Goal: Communication & Community: Participate in discussion

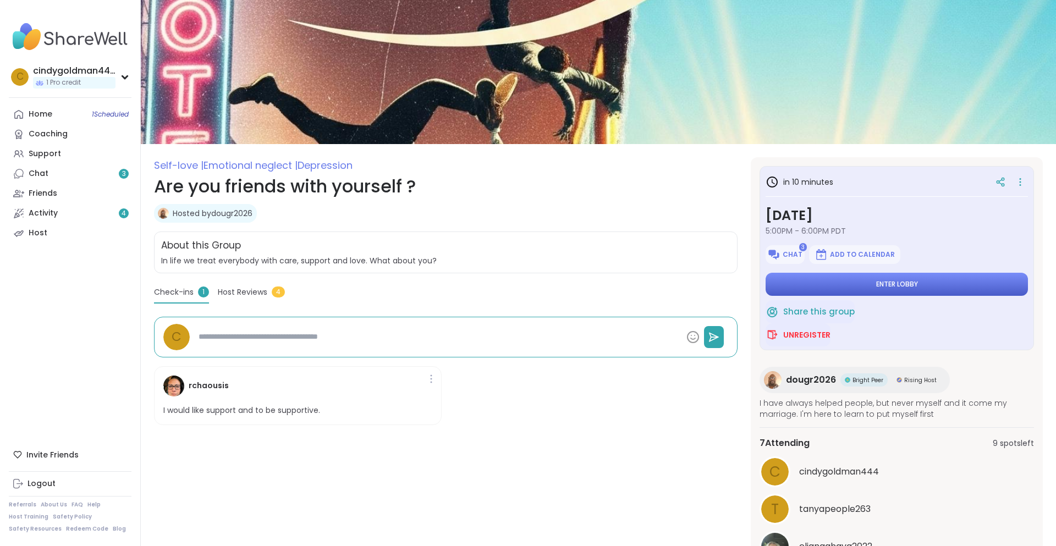
click at [819, 288] on button "Enter lobby" at bounding box center [896, 284] width 262 height 23
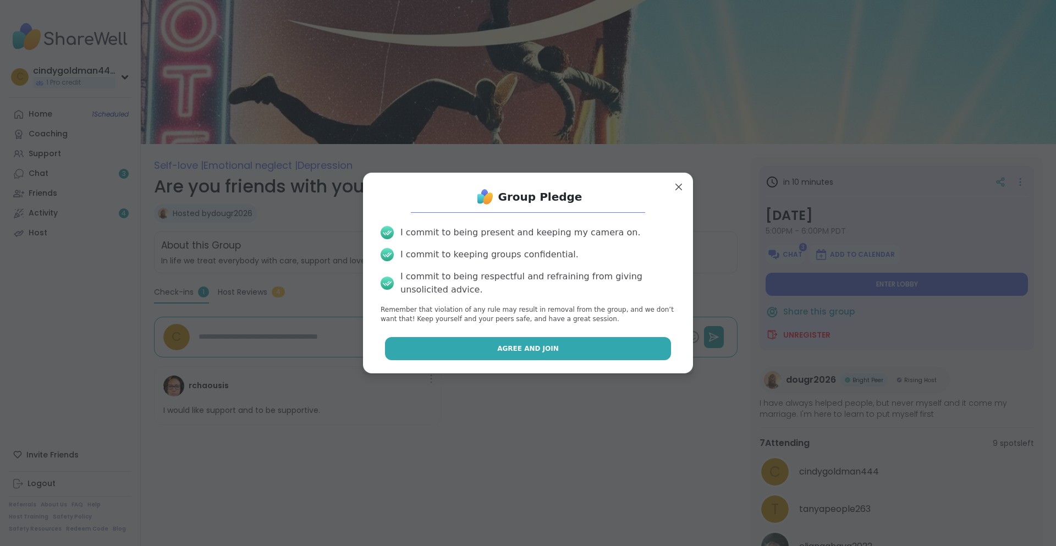
click at [604, 346] on button "Agree and Join" at bounding box center [528, 348] width 286 height 23
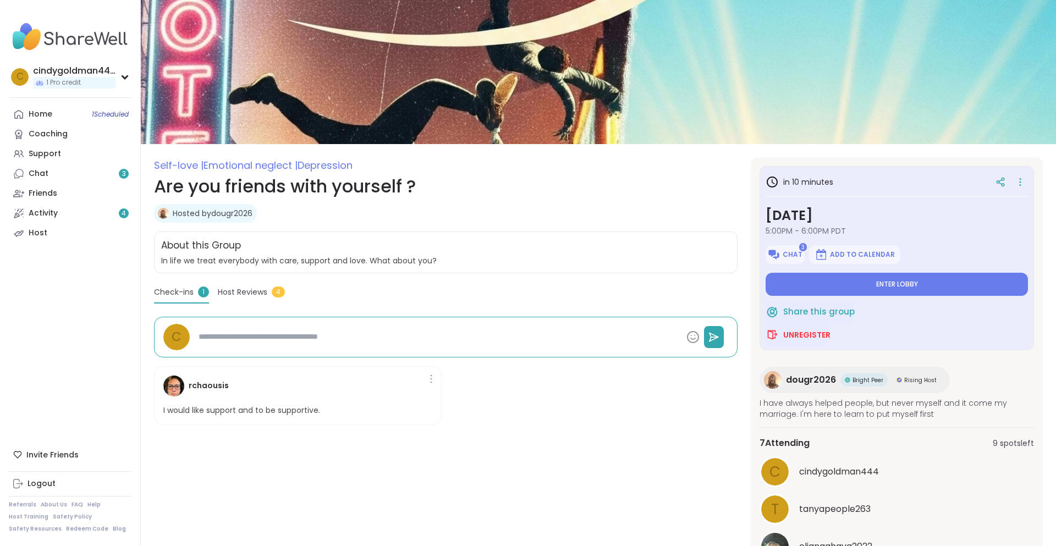
type textarea "*"
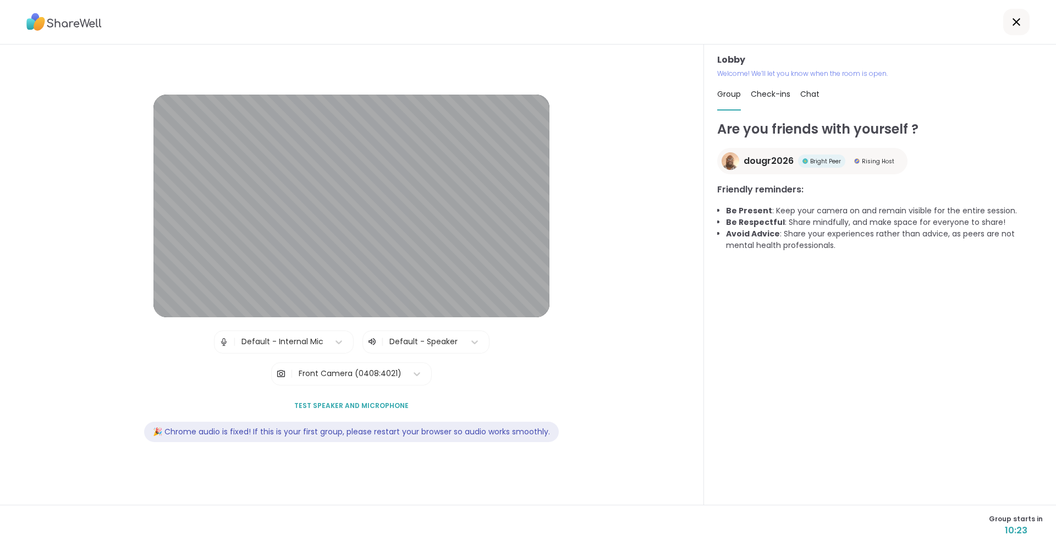
click at [320, 373] on div "Front Camera (0408:4021)" at bounding box center [350, 374] width 103 height 12
click at [303, 337] on div "Default - Internal Mic" at bounding box center [282, 342] width 82 height 12
click at [881, 301] on div "Are you friends with yourself ? dougr2026 Bright Peer Rising Host Friendly remi…" at bounding box center [879, 306] width 325 height 375
click at [367, 400] on button "Test speaker and microphone" at bounding box center [351, 405] width 123 height 23
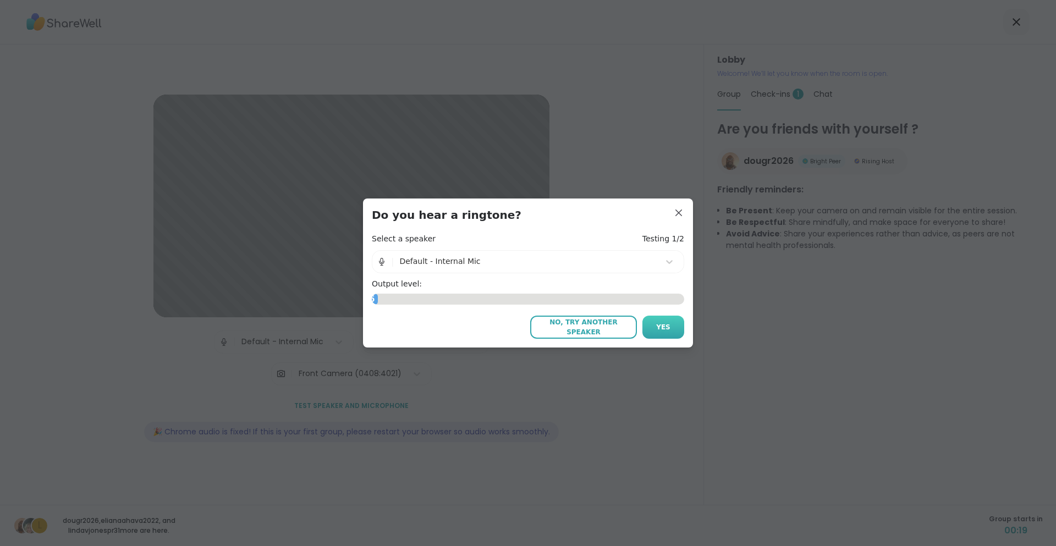
click at [665, 331] on span "Yes" at bounding box center [663, 327] width 14 height 10
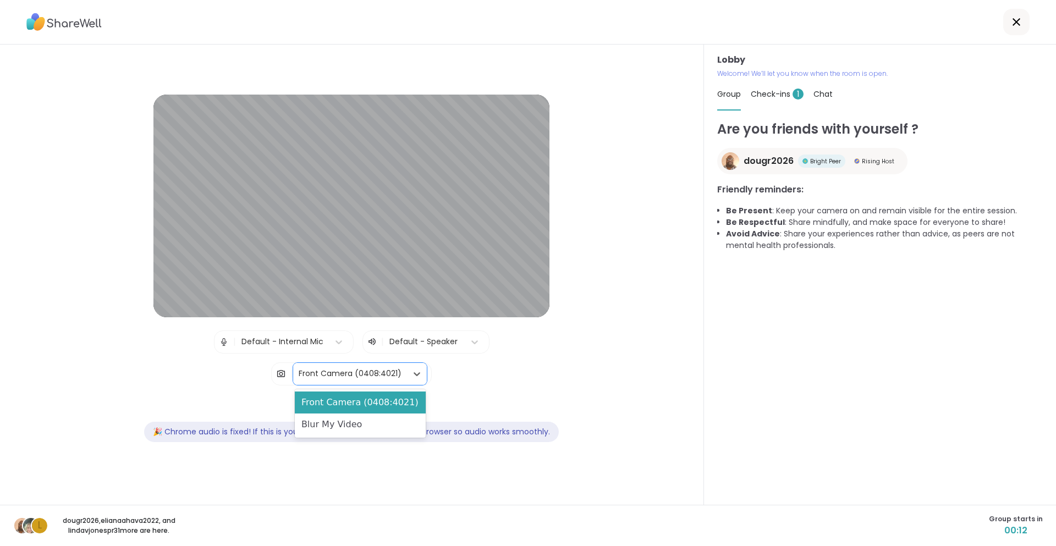
click at [339, 372] on div "Front Camera (0408:4021)" at bounding box center [350, 374] width 103 height 12
click at [341, 396] on div "Front Camera (0408:4021)" at bounding box center [360, 402] width 131 height 22
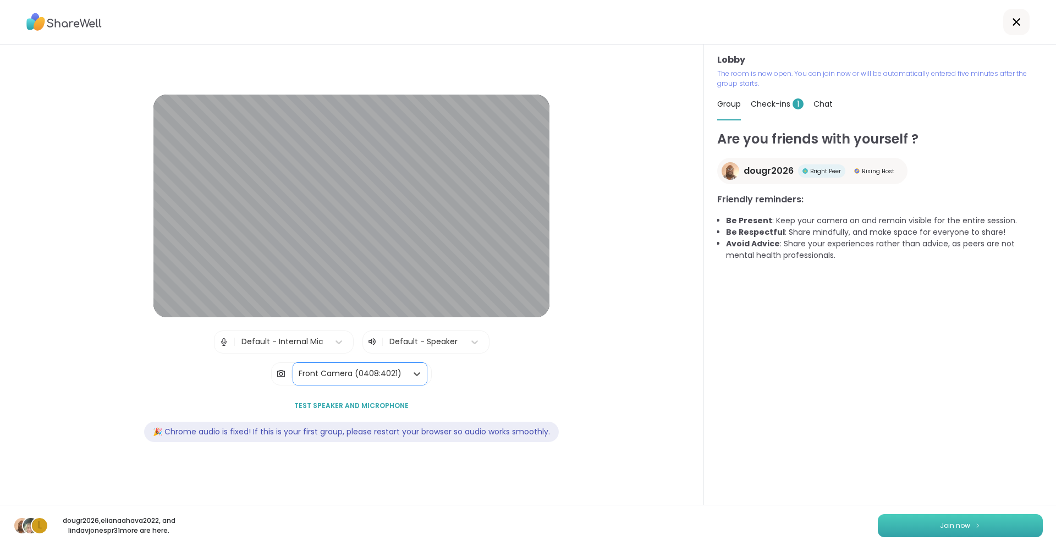
click at [887, 521] on button "Join now" at bounding box center [959, 525] width 165 height 23
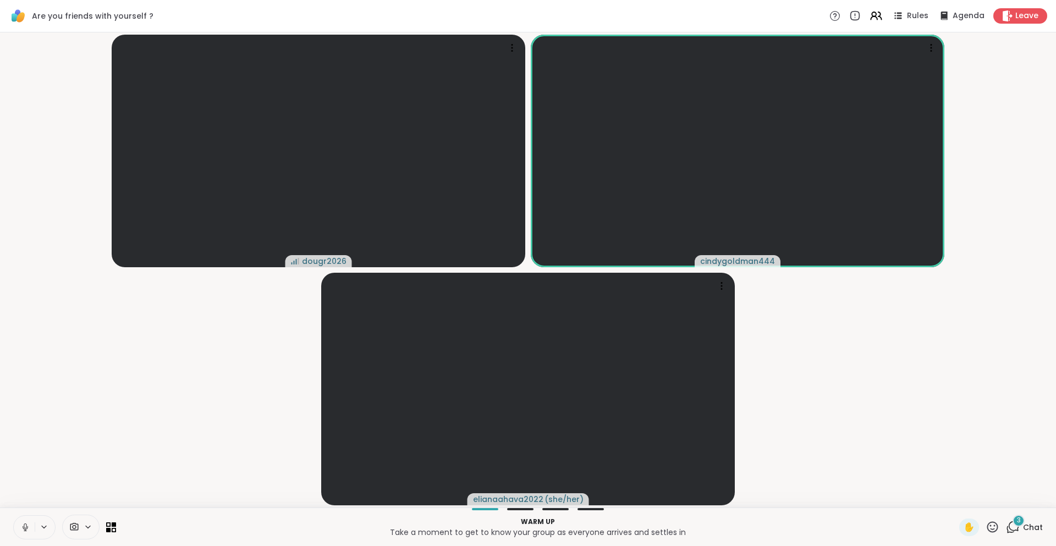
click at [35, 527] on button at bounding box center [45, 526] width 20 height 9
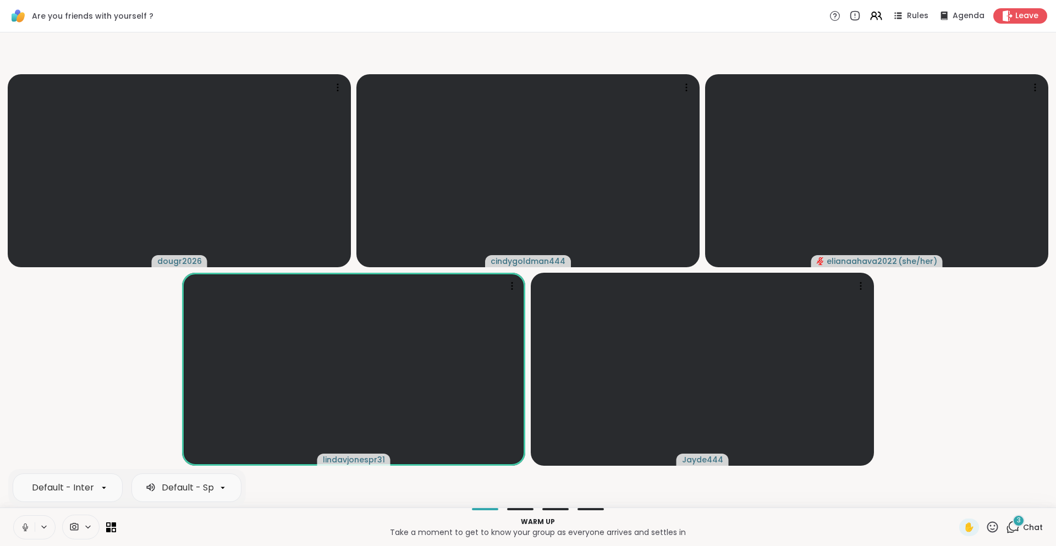
click at [1018, 527] on icon at bounding box center [1012, 527] width 14 height 14
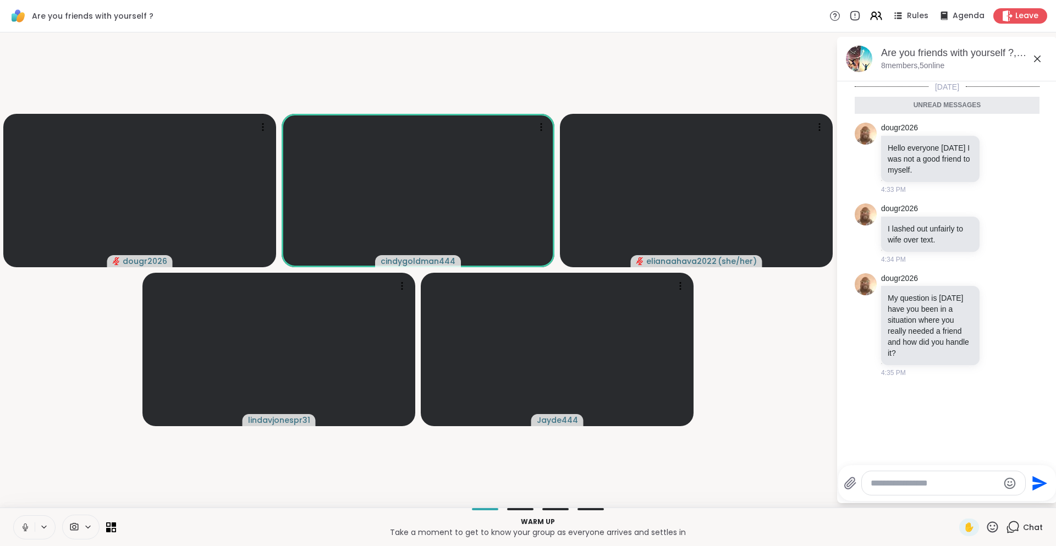
click at [1039, 62] on icon at bounding box center [1036, 58] width 13 height 13
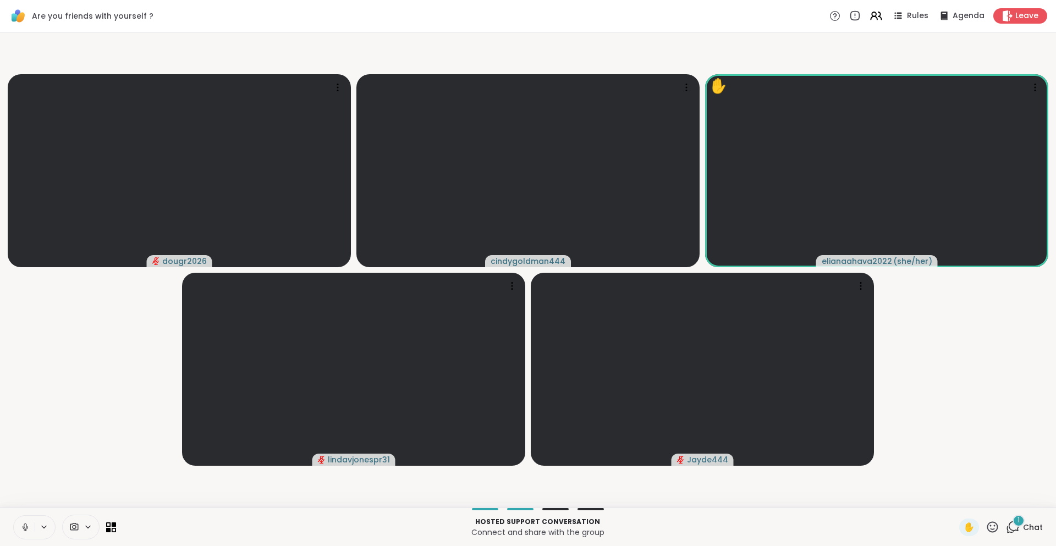
click at [45, 523] on icon at bounding box center [44, 526] width 9 height 9
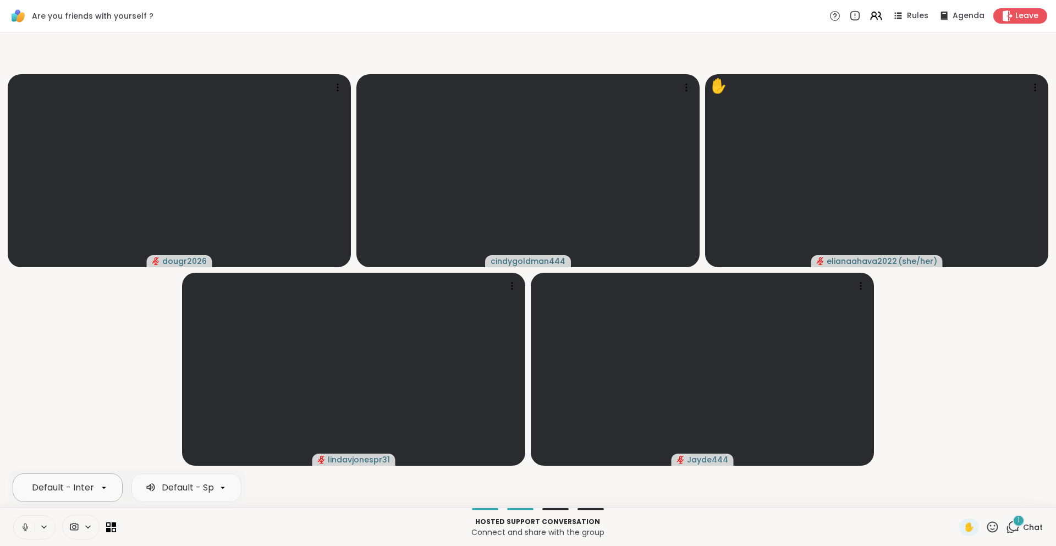
click at [102, 485] on icon at bounding box center [104, 488] width 10 height 10
click at [148, 485] on icon at bounding box center [149, 486] width 4 height 7
click at [294, 489] on video-player-container "dougr2026 cindygoldman444 ✋ elianaahava2022 ( she/her ) lindavjonespr31 Jayde444" at bounding box center [528, 270] width 1042 height 466
click at [968, 524] on span "✋" at bounding box center [968, 527] width 11 height 13
click at [26, 532] on button at bounding box center [24, 527] width 21 height 23
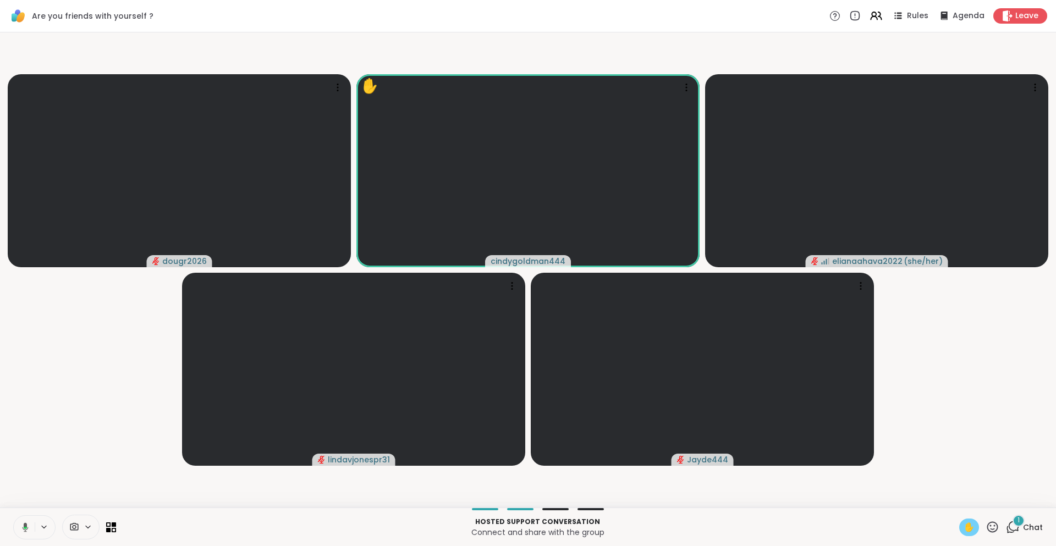
click at [969, 528] on span "✋" at bounding box center [968, 527] width 11 height 13
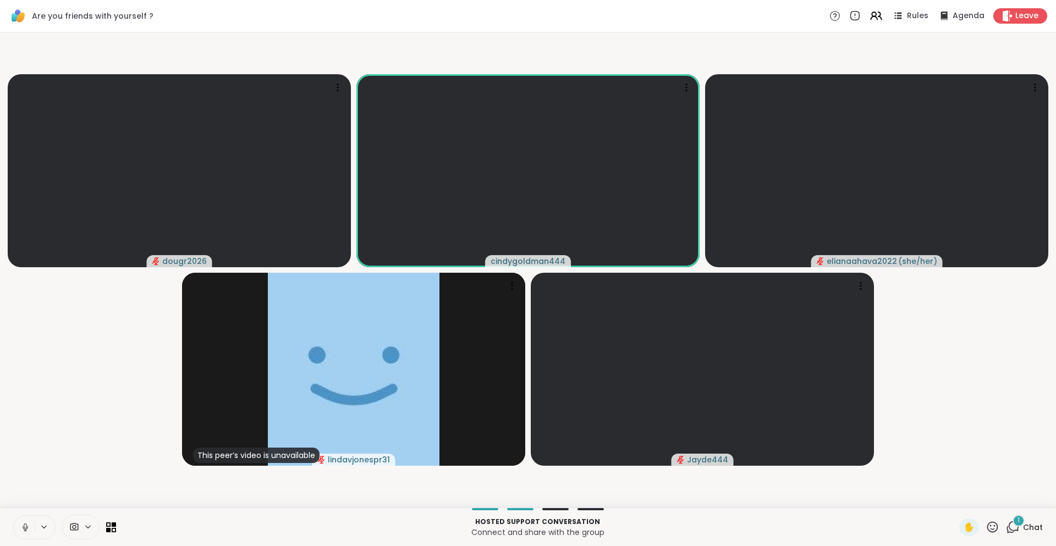
click at [100, 497] on video-player-container "dougr2026 cindygoldman444 elianaahava2022 ( she/her ) This peer’s video is unav…" at bounding box center [528, 270] width 1042 height 466
click at [23, 526] on icon at bounding box center [25, 527] width 5 height 3
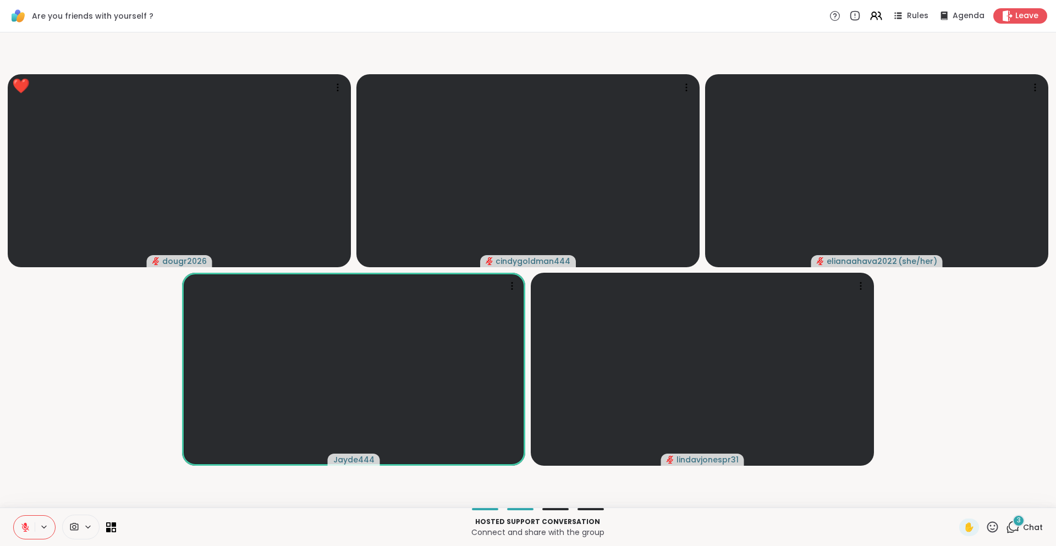
click at [1018, 529] on icon at bounding box center [1013, 526] width 10 height 10
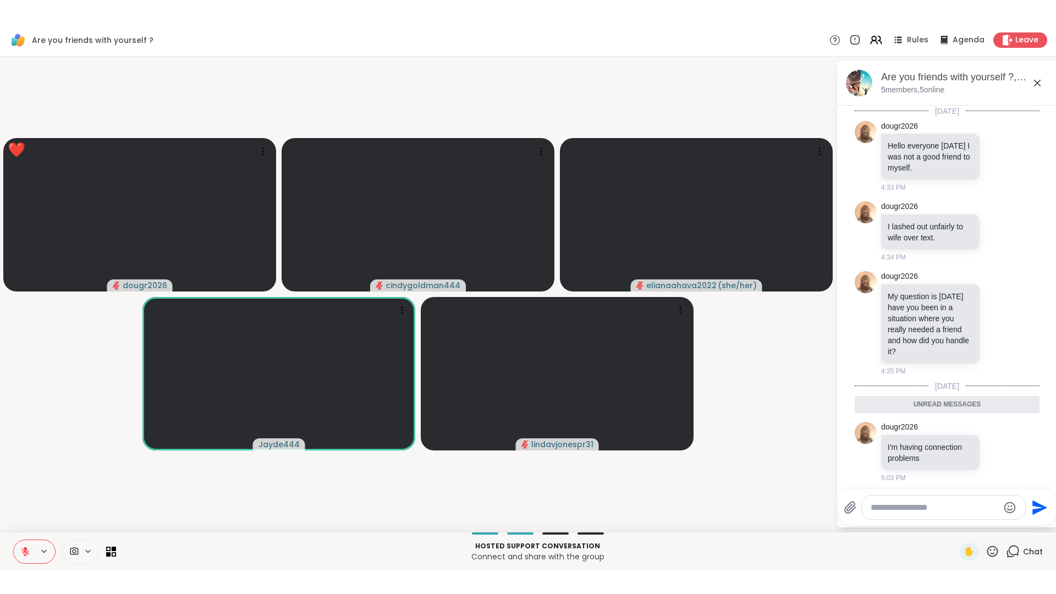
scroll to position [369, 0]
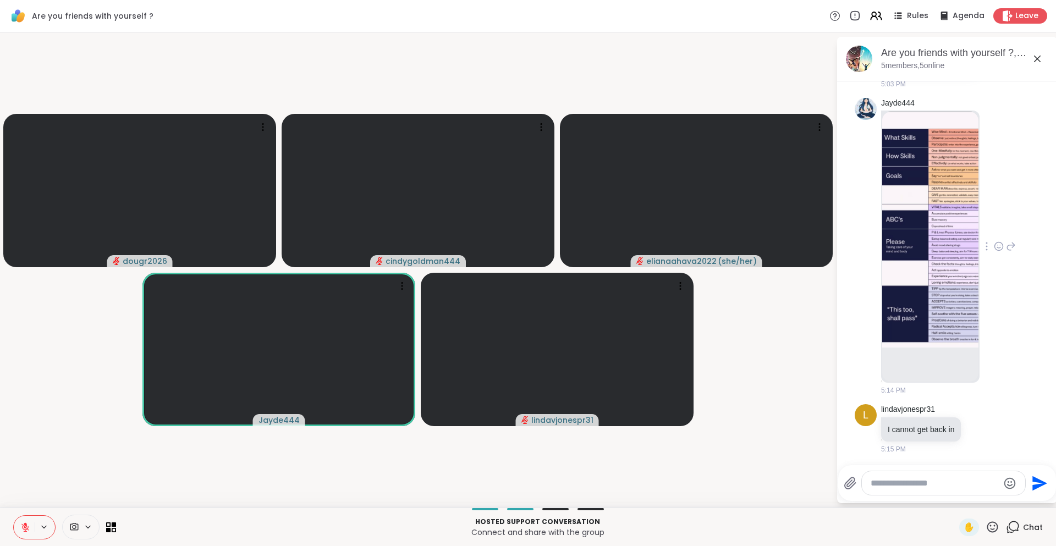
click at [936, 181] on img at bounding box center [930, 243] width 96 height 262
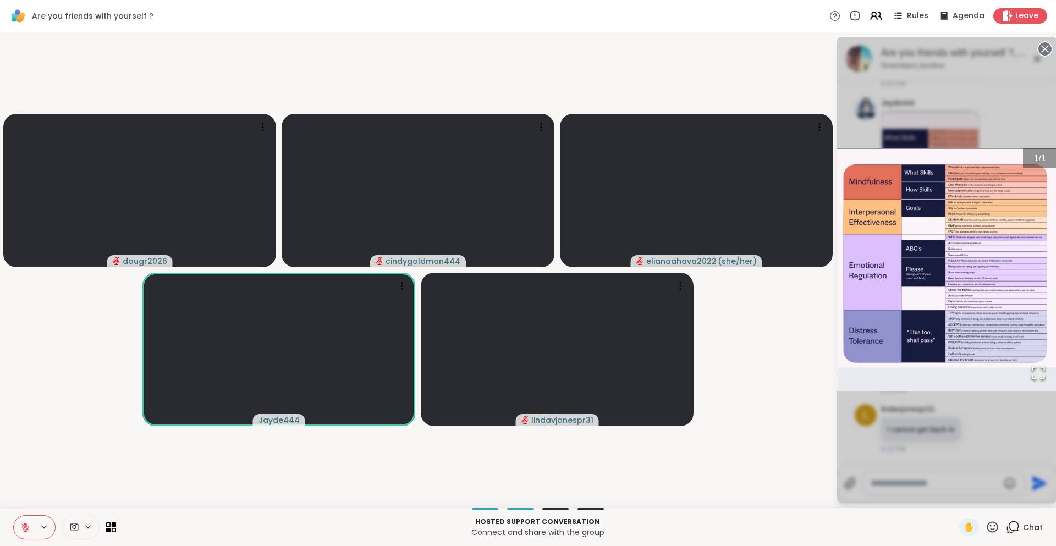
click at [969, 213] on img "Go to Slide 1" at bounding box center [947, 269] width 220 height 242
click at [1032, 377] on icon "Open Fullscreen" at bounding box center [1038, 373] width 12 height 12
click at [1049, 45] on circle at bounding box center [1044, 48] width 13 height 13
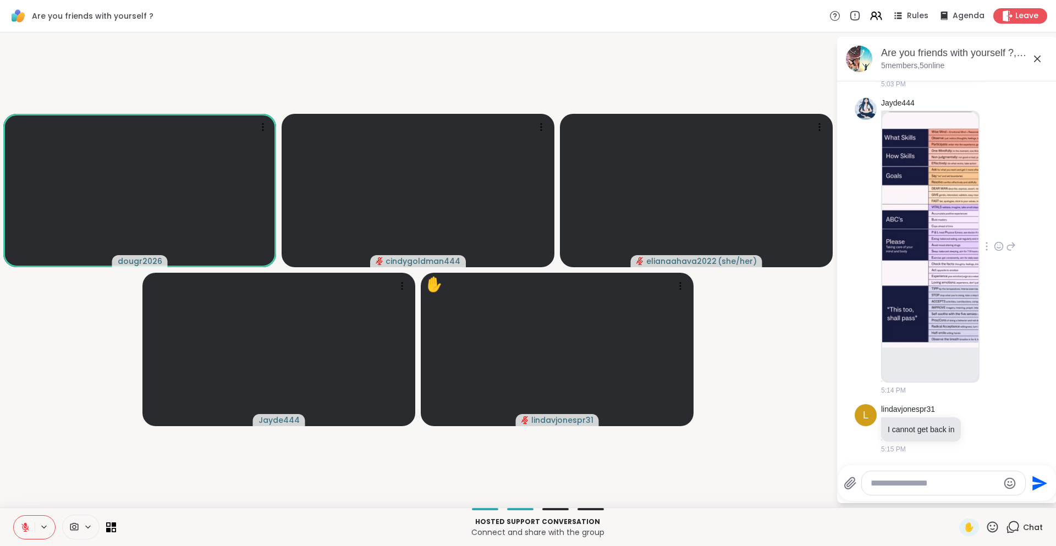
click at [1012, 483] on icon "Emoji picker" at bounding box center [1009, 483] width 13 height 13
click at [994, 522] on icon at bounding box center [992, 526] width 11 height 11
click at [960, 498] on span "❤️" at bounding box center [959, 497] width 11 height 13
click at [994, 524] on icon at bounding box center [992, 527] width 14 height 14
click at [890, 518] on p "Hosted support conversation" at bounding box center [538, 522] width 830 height 10
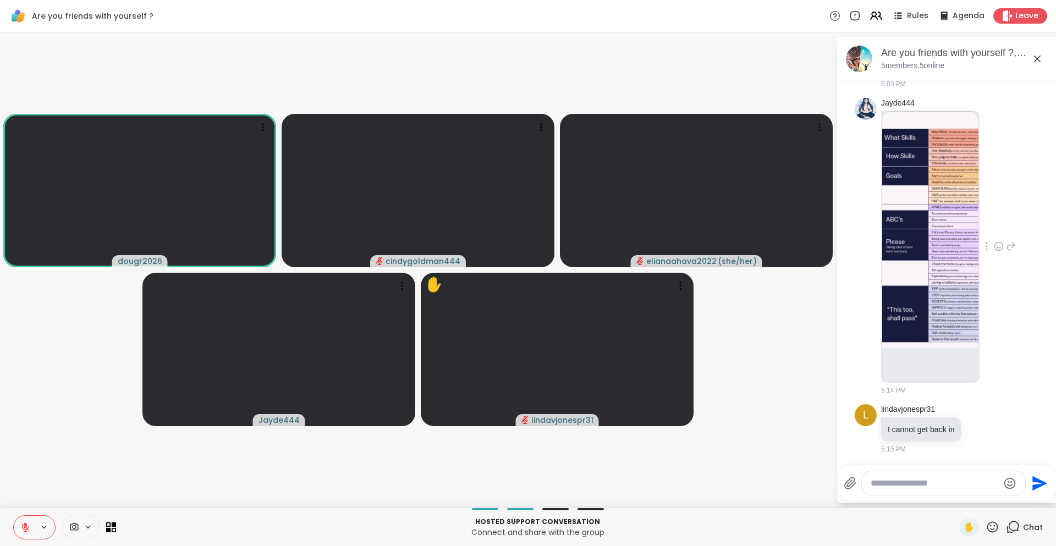
click at [1038, 60] on icon at bounding box center [1037, 59] width 7 height 7
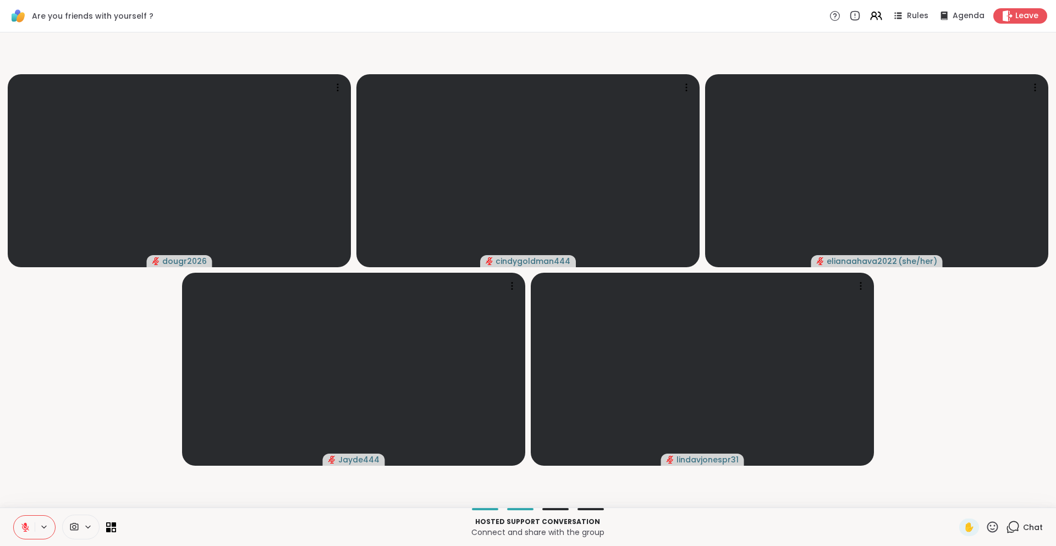
click at [25, 534] on button at bounding box center [24, 527] width 21 height 23
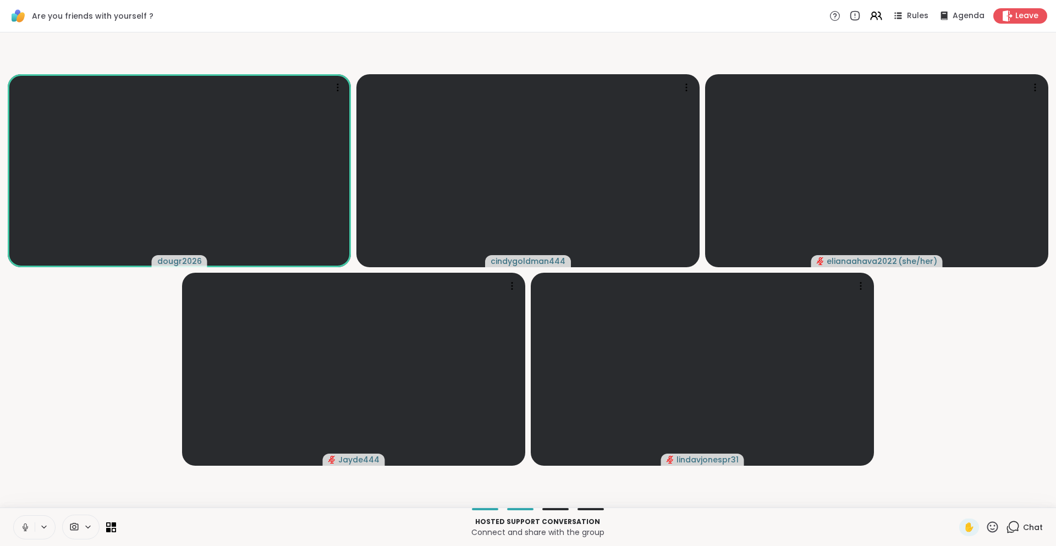
click at [23, 532] on button at bounding box center [24, 527] width 21 height 23
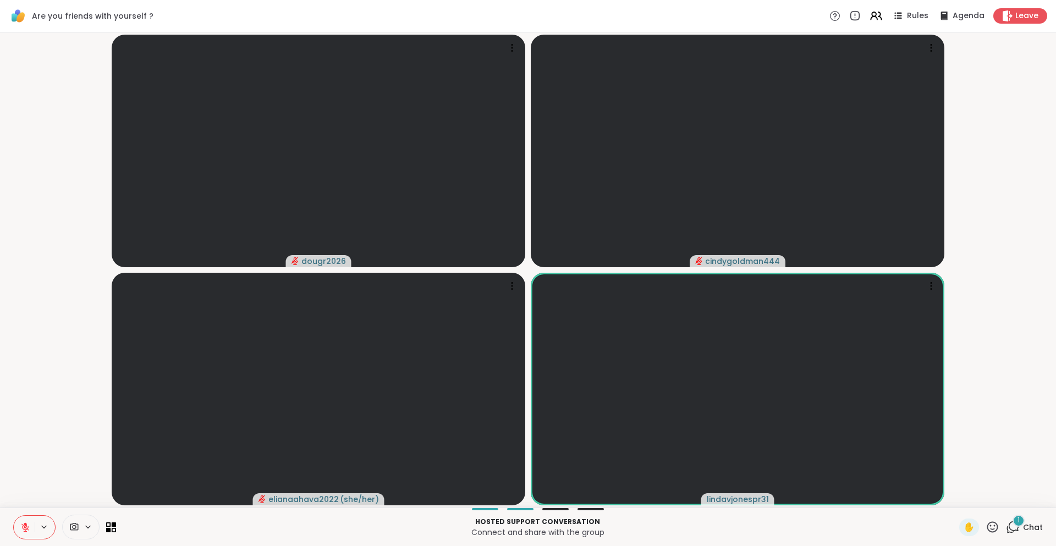
click at [1019, 522] on span "1" at bounding box center [1018, 520] width 2 height 9
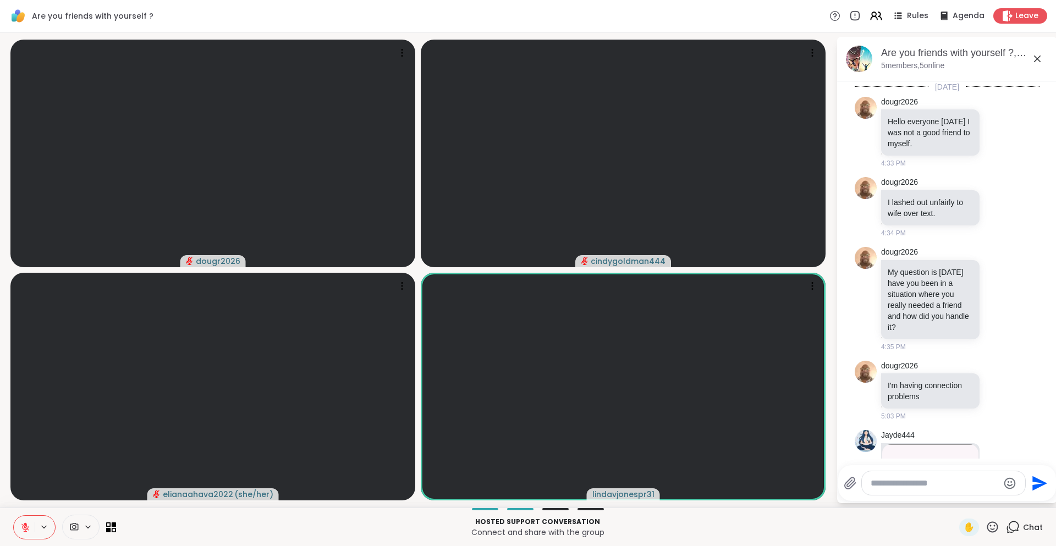
scroll to position [461, 0]
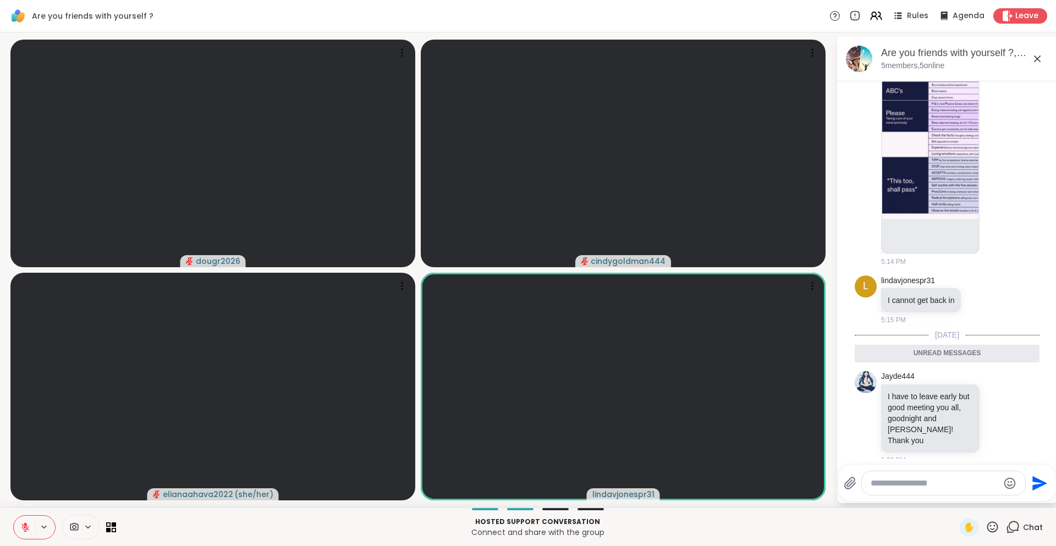
click at [1036, 56] on icon at bounding box center [1036, 58] width 13 height 13
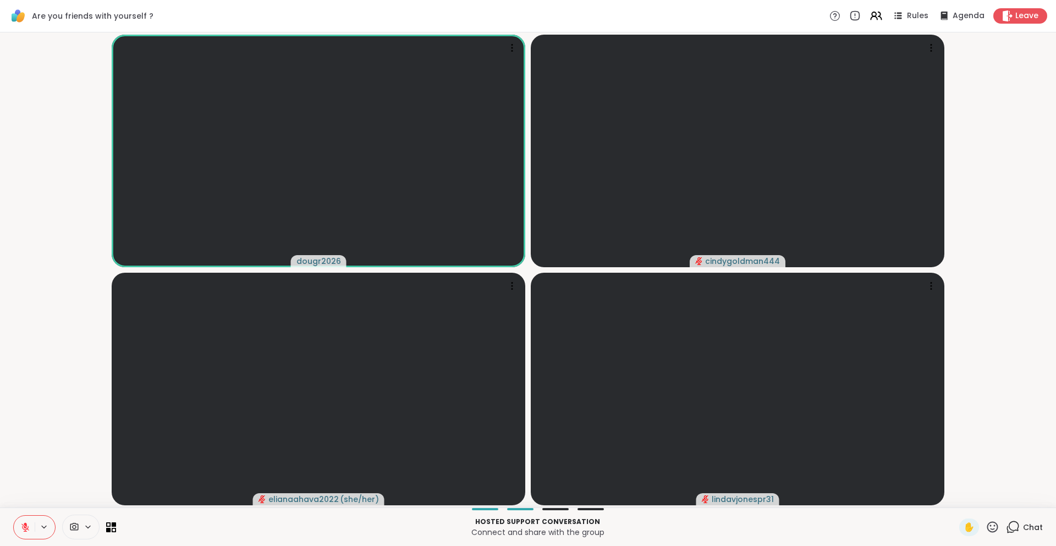
click at [25, 527] on icon at bounding box center [25, 527] width 8 height 8
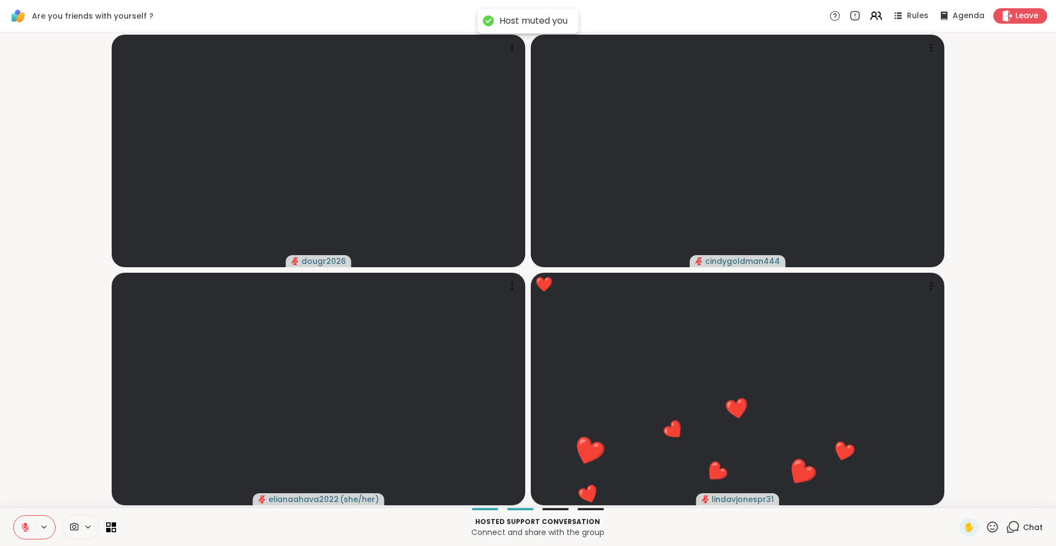
click at [27, 527] on icon at bounding box center [25, 527] width 10 height 10
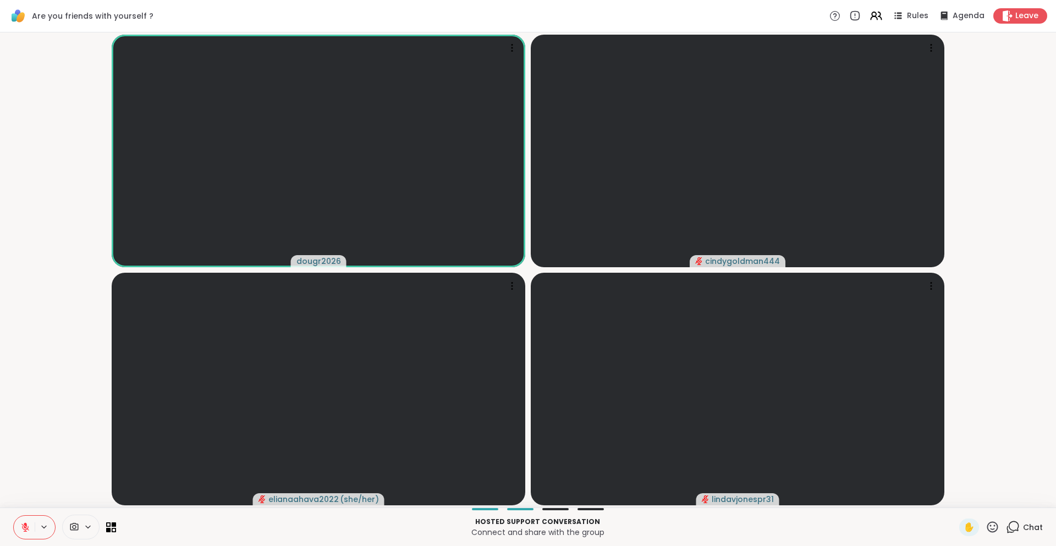
click at [31, 529] on button at bounding box center [24, 527] width 21 height 23
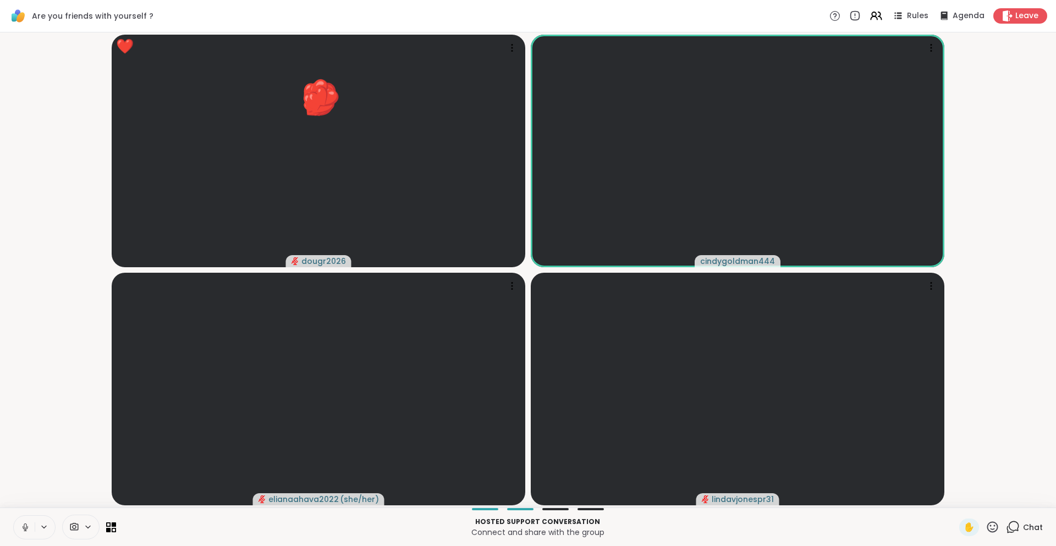
click at [20, 523] on icon at bounding box center [25, 527] width 10 height 10
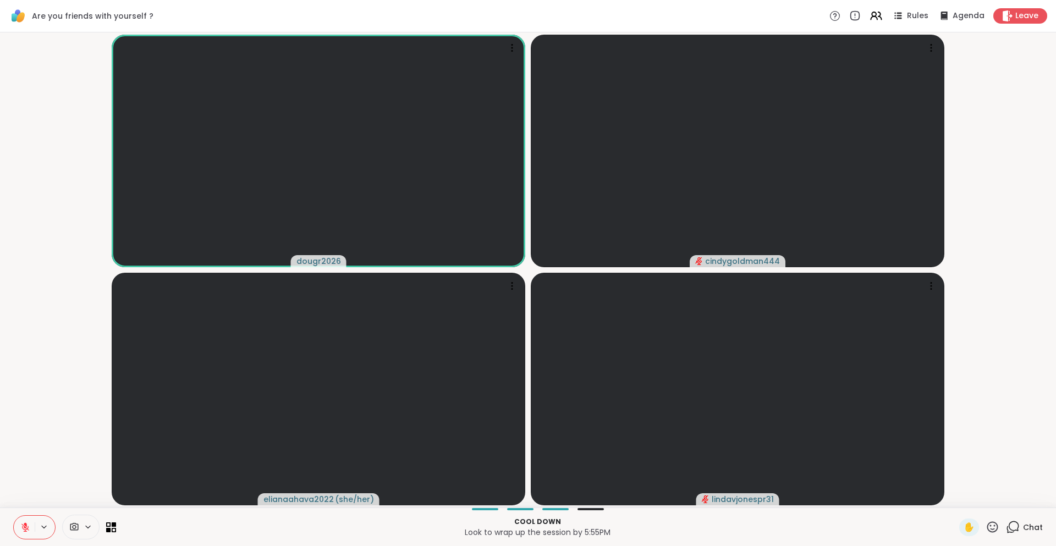
click at [50, 450] on video-player-container "dougr2026 cindygoldman444 elianaahava2022 ( she/her ) lindavjonespr31" at bounding box center [528, 270] width 1042 height 466
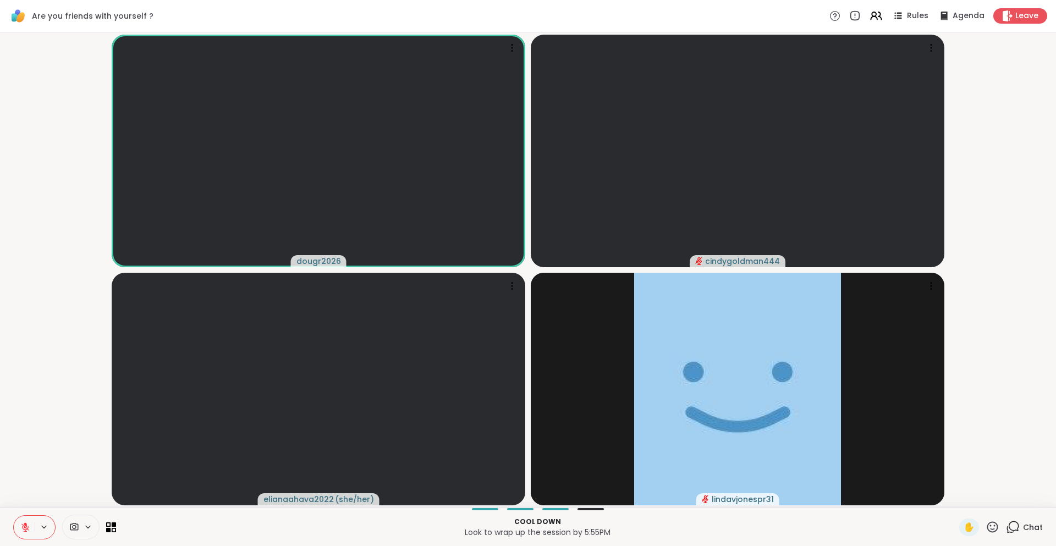
click at [1013, 156] on video-player-container "dougr2026 cindygoldman444 elianaahava2022 ( she/her ) lindavjonespr31" at bounding box center [528, 270] width 1042 height 466
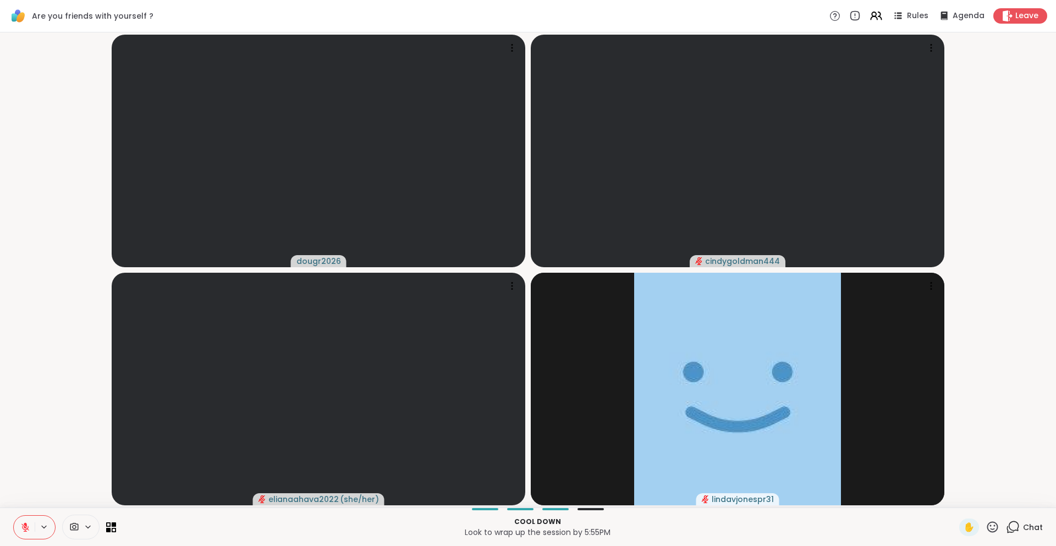
click at [1012, 529] on icon at bounding box center [1013, 526] width 10 height 10
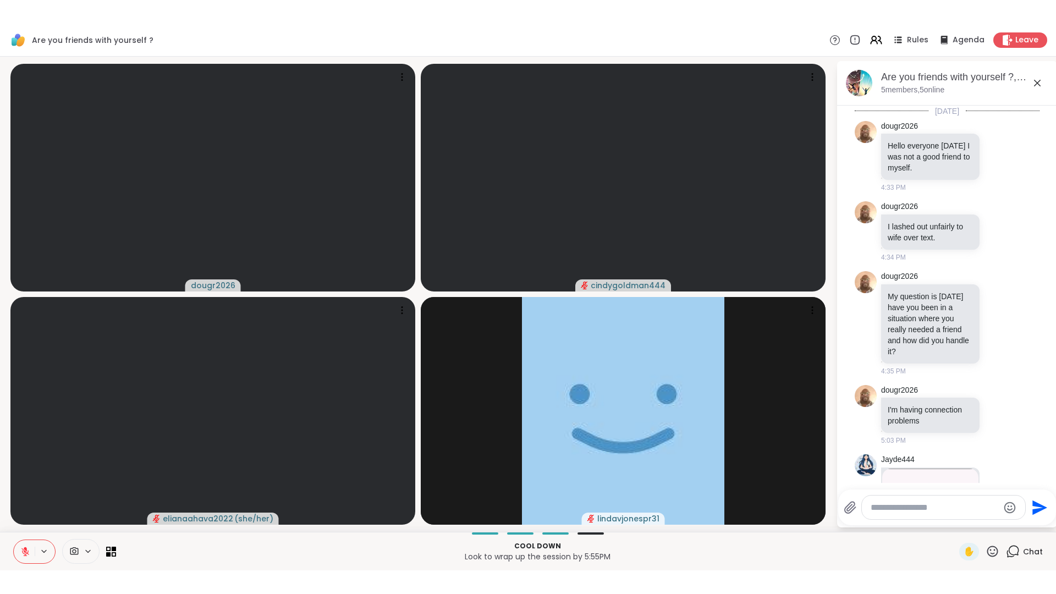
scroll to position [424, 0]
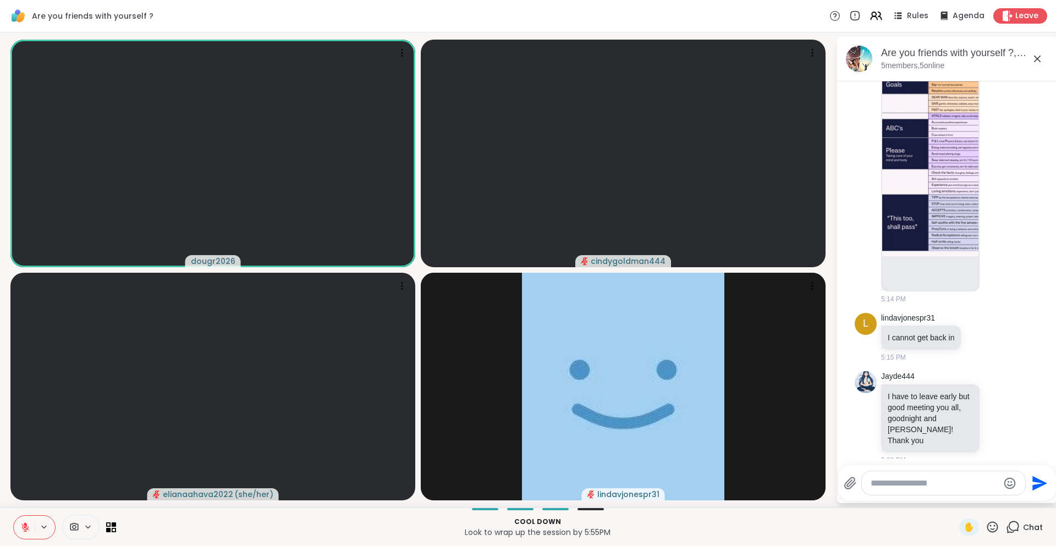
click at [20, 538] on button at bounding box center [24, 527] width 21 height 23
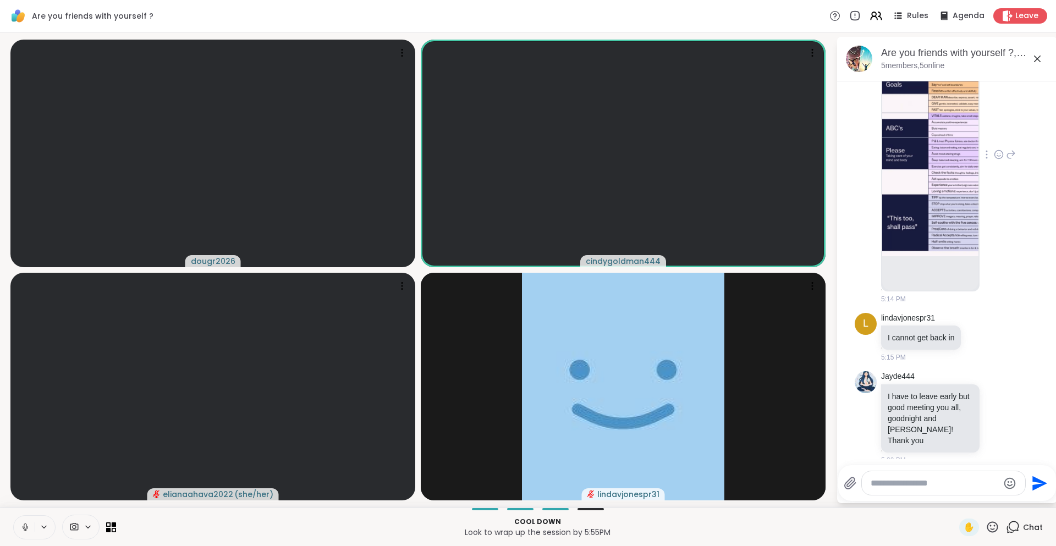
click at [922, 139] on img at bounding box center [930, 151] width 96 height 262
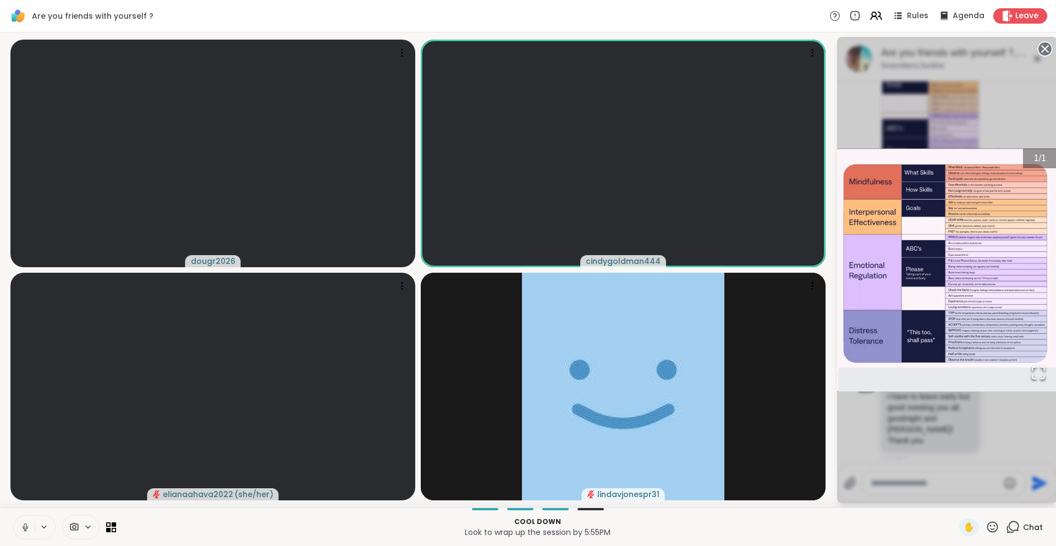
click at [984, 261] on img "Go to Slide 1" at bounding box center [947, 269] width 220 height 242
click at [979, 236] on img "Go to Slide 1" at bounding box center [947, 269] width 220 height 242
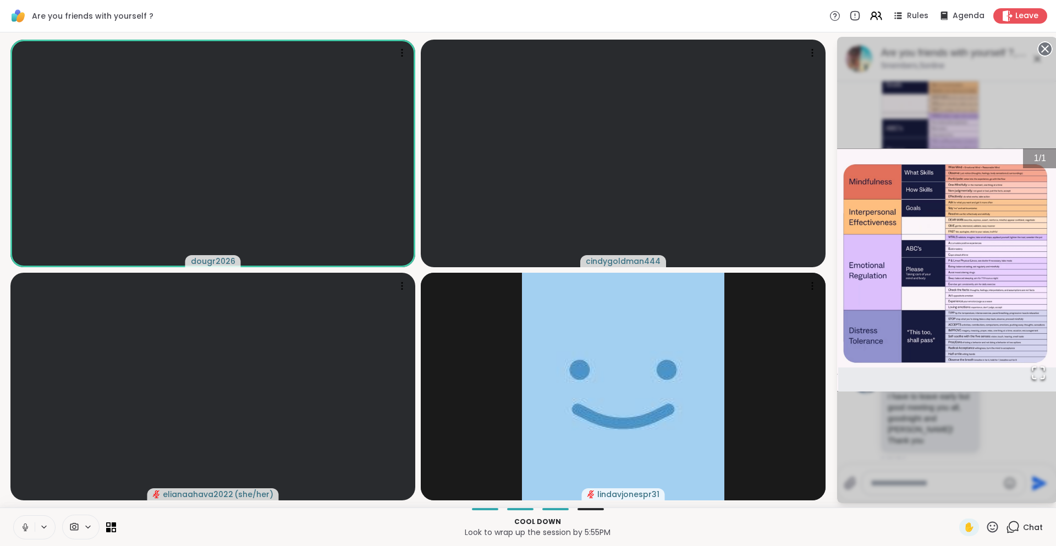
click at [1036, 377] on icon "Open Fullscreen" at bounding box center [1037, 372] width 15 height 15
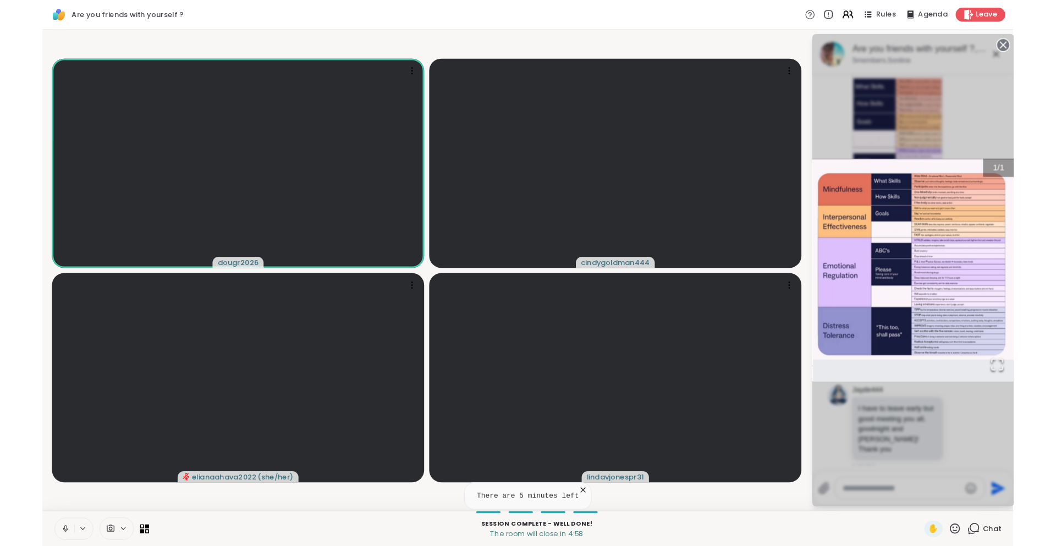
scroll to position [424, 0]
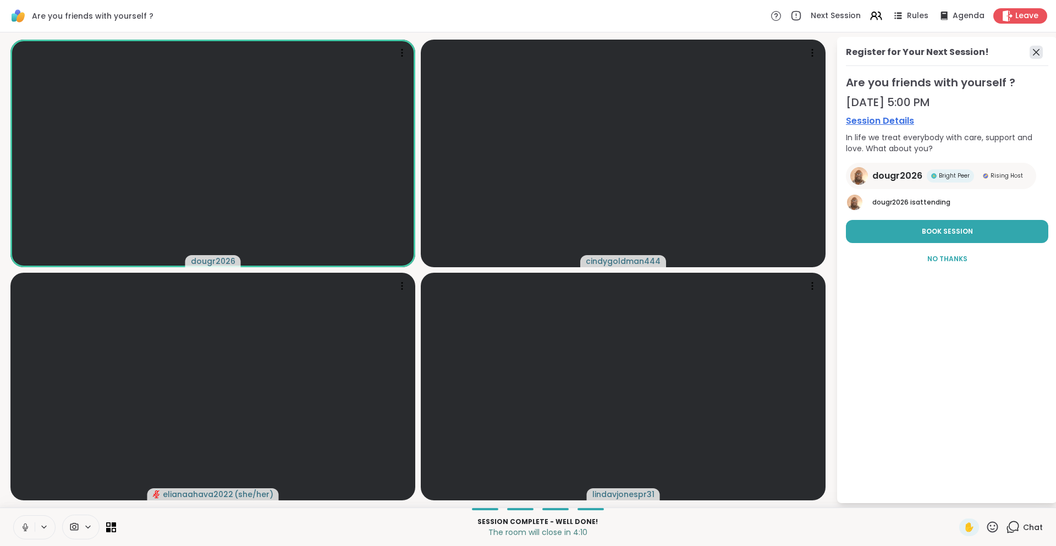
click at [1031, 53] on icon at bounding box center [1035, 52] width 13 height 13
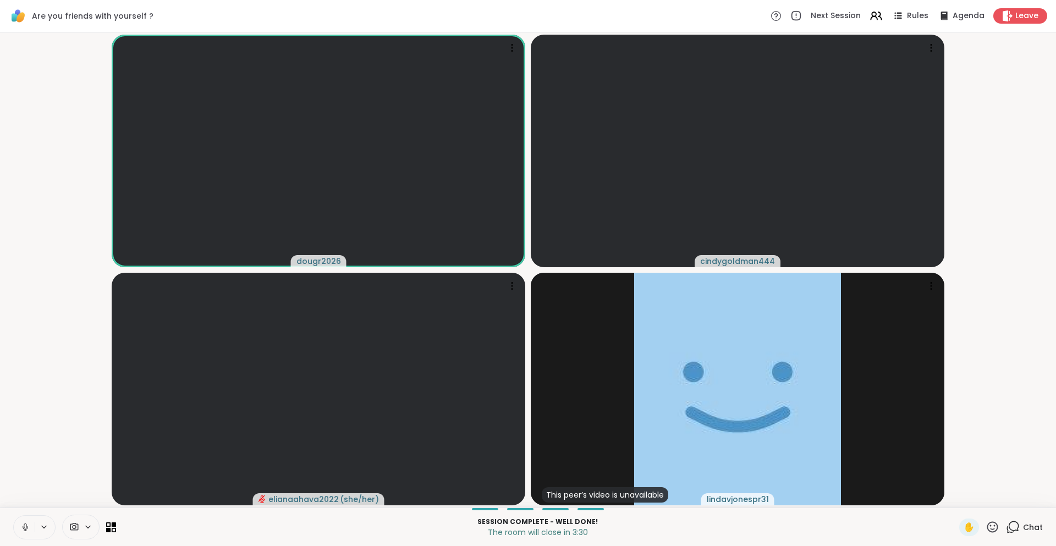
click at [27, 527] on icon at bounding box center [25, 527] width 10 height 10
click at [1021, 18] on span "Leave" at bounding box center [1027, 16] width 24 height 12
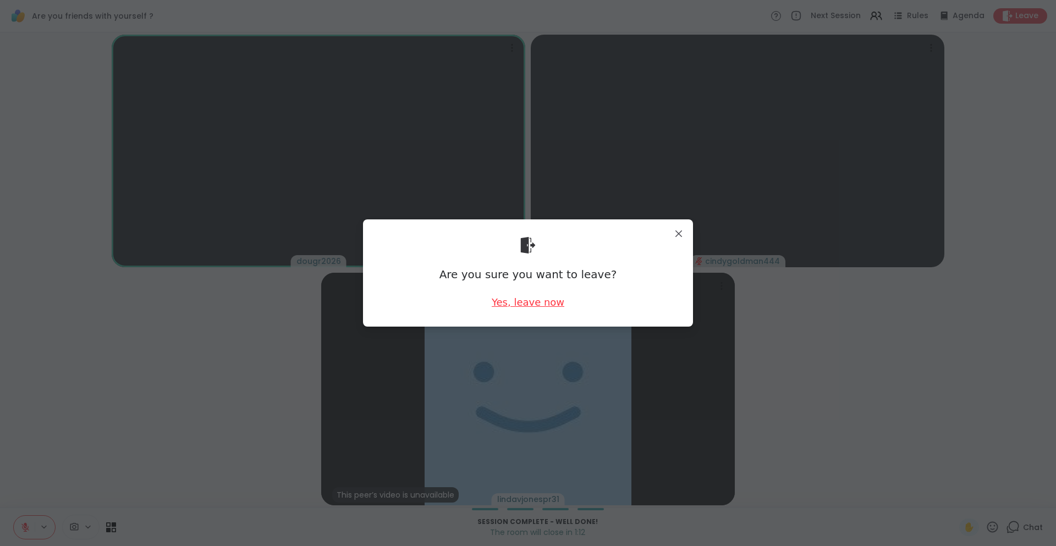
click at [540, 305] on div "Yes, leave now" at bounding box center [527, 302] width 73 height 14
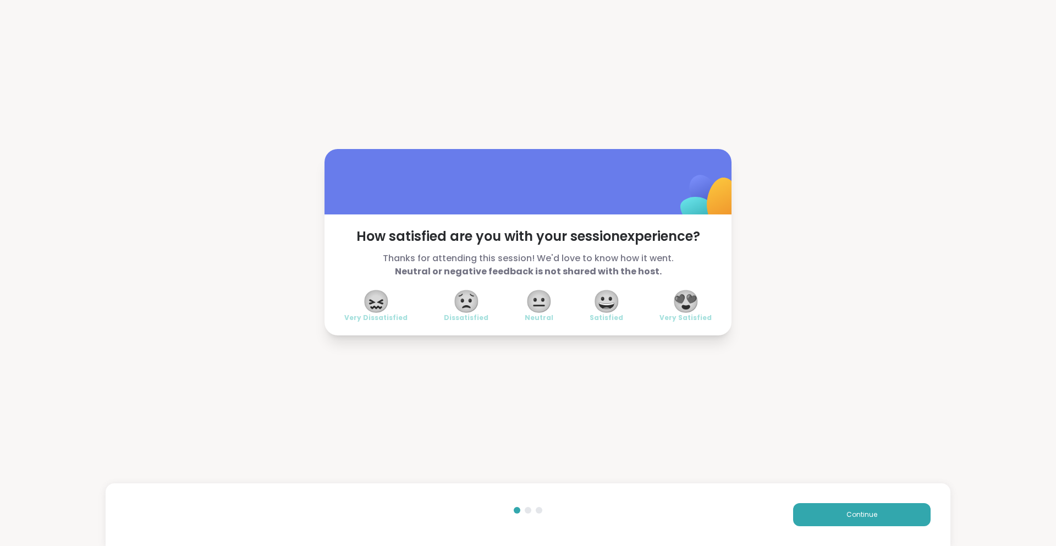
click at [689, 300] on span "😍" at bounding box center [685, 301] width 27 height 20
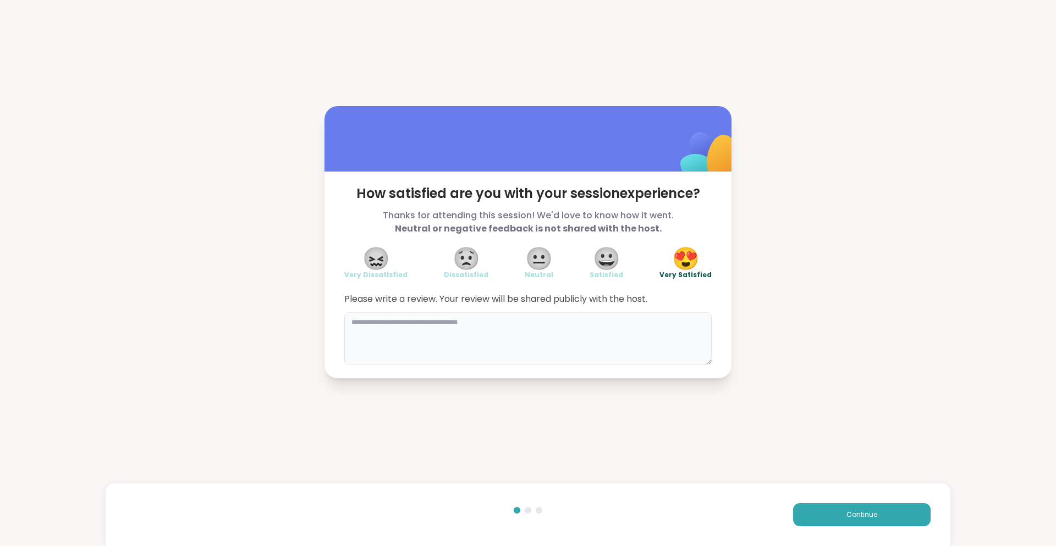
click at [611, 336] on textarea at bounding box center [527, 338] width 367 height 53
type textarea "**********"
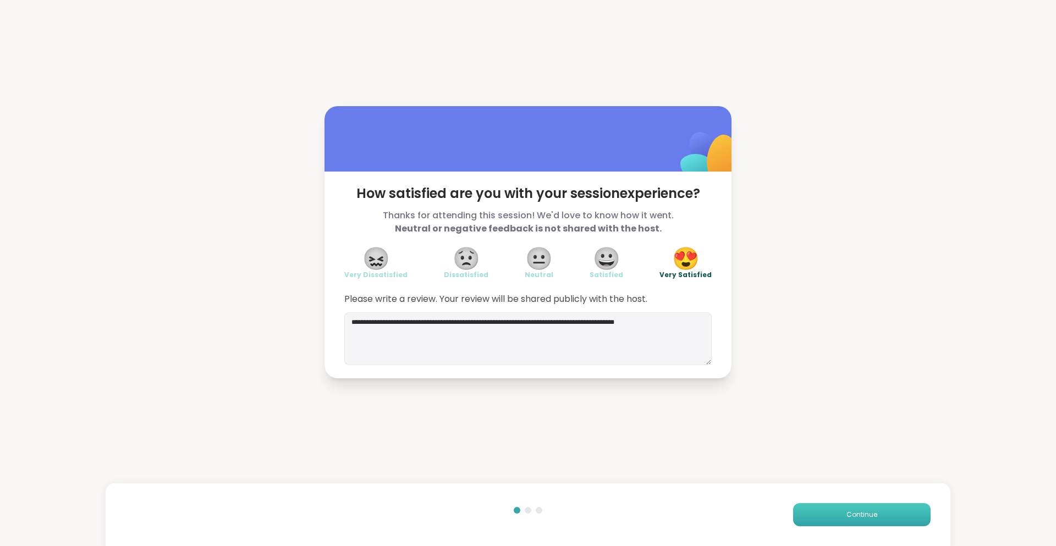
click at [865, 507] on button "Continue" at bounding box center [861, 514] width 137 height 23
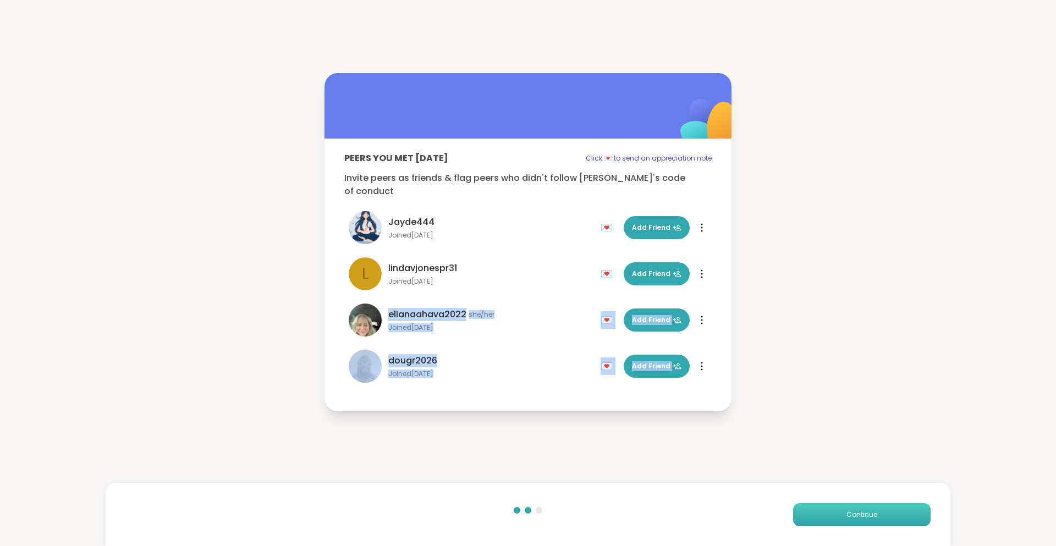
drag, startPoint x: 856, startPoint y: 248, endPoint x: 832, endPoint y: 516, distance: 268.9
click at [832, 484] on div "Peers you met [DATE] Click 💌 to send an appreciation note Invite peers as frien…" at bounding box center [528, 242] width 1056 height 484
click at [832, 516] on button "Continue" at bounding box center [861, 514] width 137 height 23
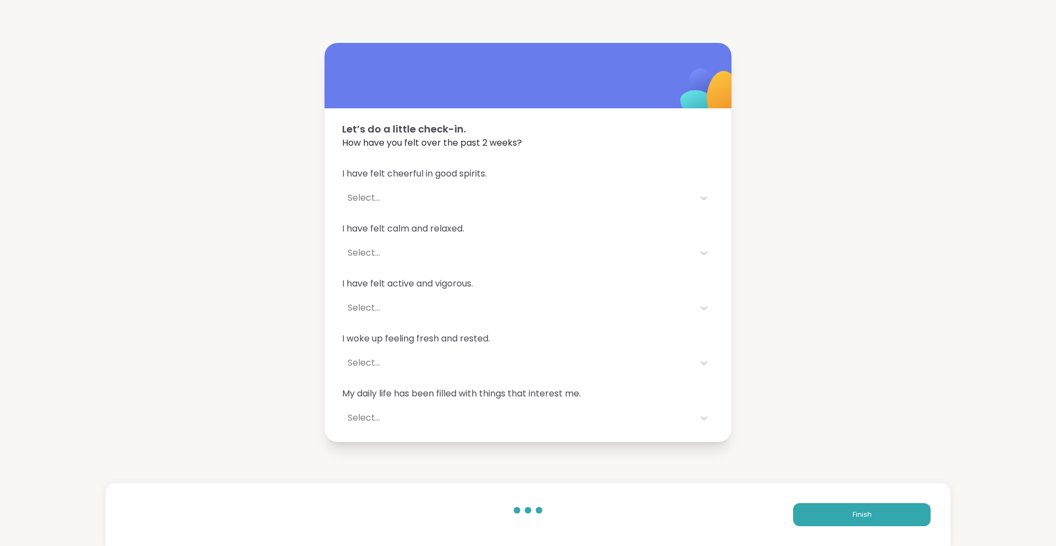
click at [365, 196] on div "Select..." at bounding box center [517, 197] width 341 height 13
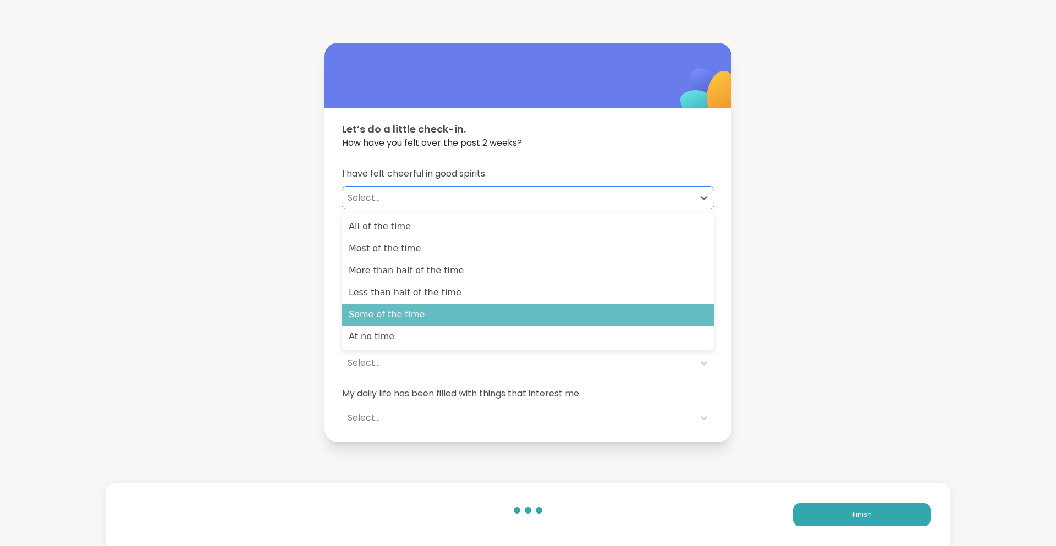
click at [398, 309] on div "Some of the time" at bounding box center [528, 314] width 372 height 22
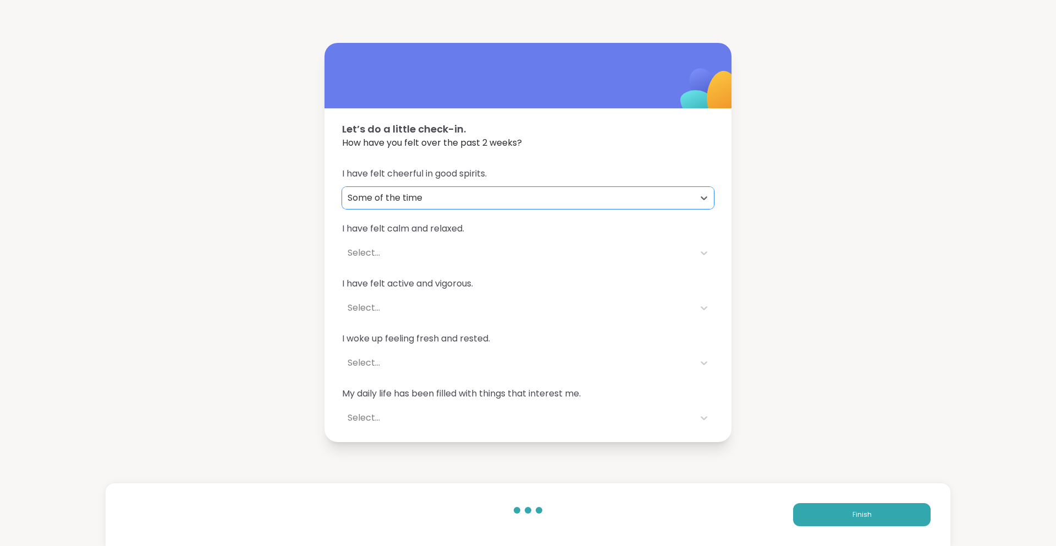
click at [368, 248] on div "Select..." at bounding box center [517, 252] width 341 height 13
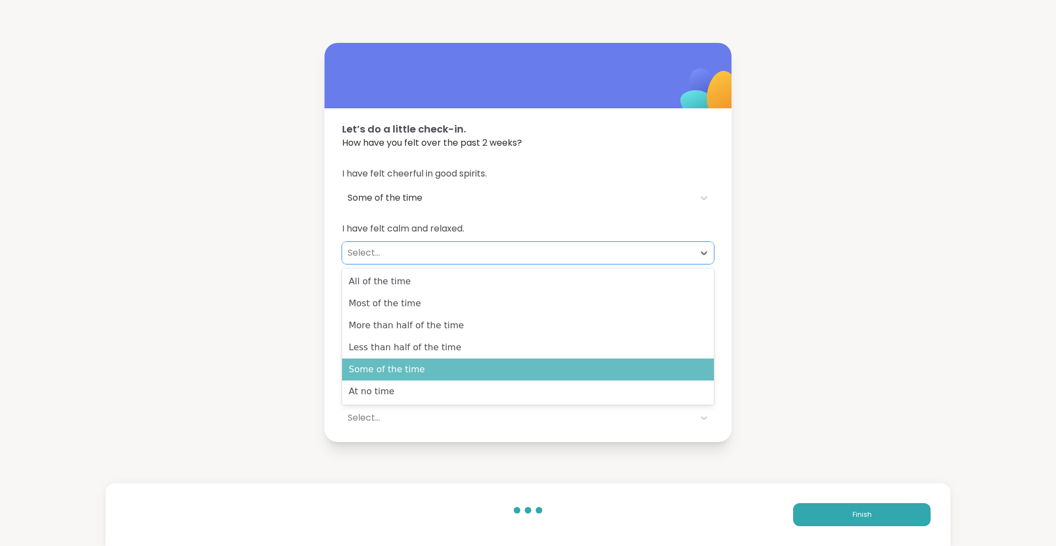
click at [378, 367] on div "Some of the time" at bounding box center [528, 369] width 372 height 22
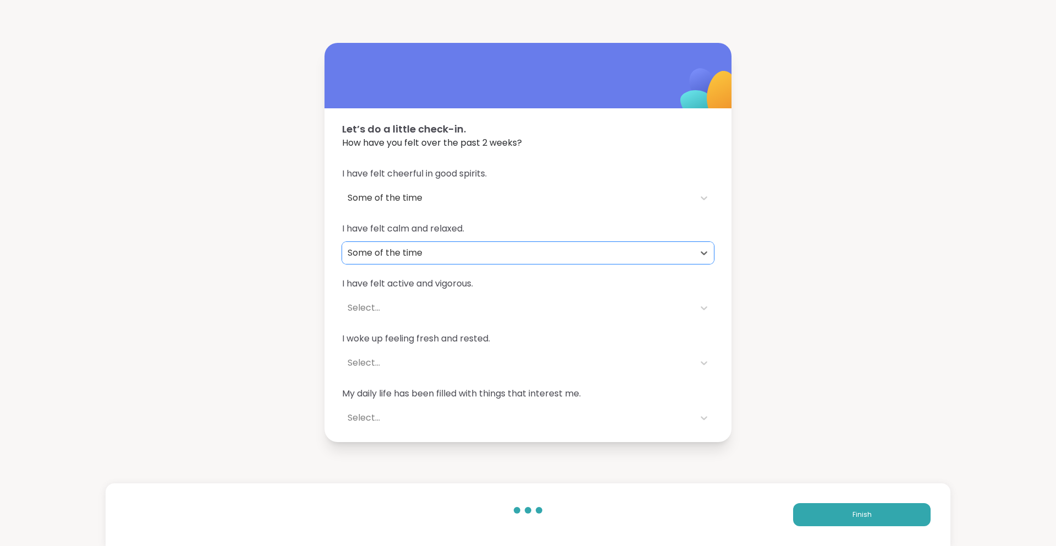
click at [368, 297] on feelings "Select..." at bounding box center [528, 308] width 372 height 22
click at [363, 308] on div "Select..." at bounding box center [517, 307] width 341 height 13
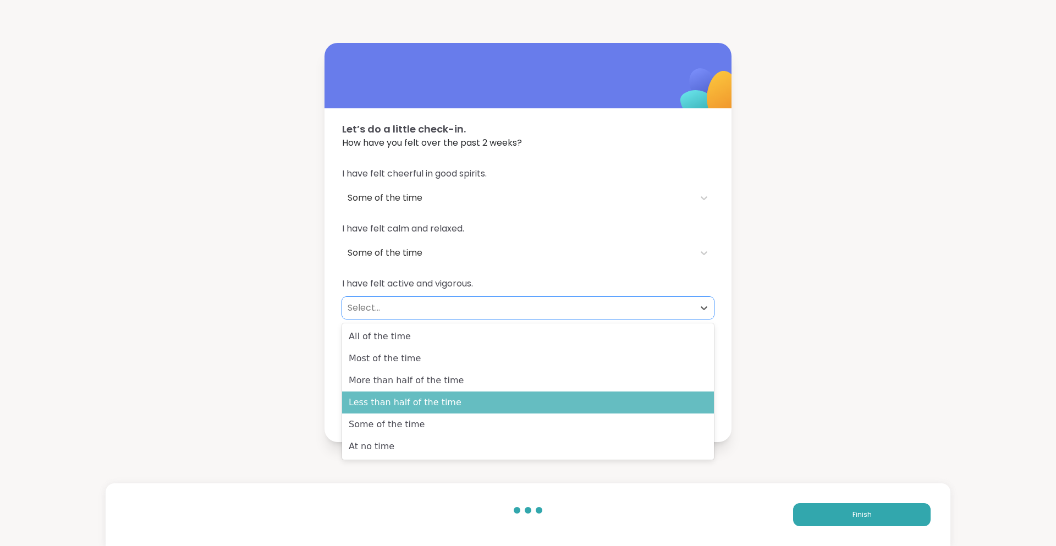
click at [379, 395] on div "Less than half of the time" at bounding box center [528, 402] width 372 height 22
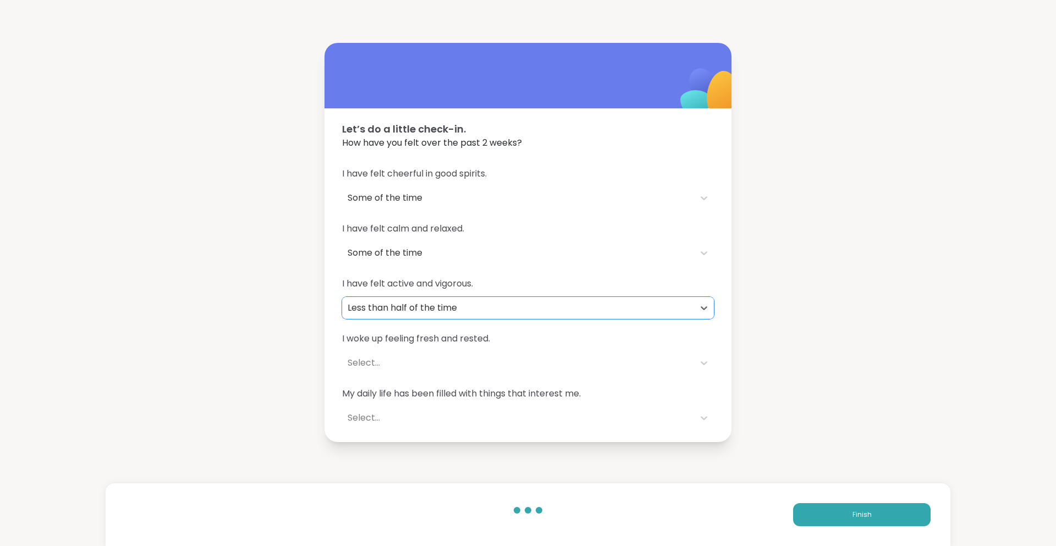
click at [364, 361] on div "Select..." at bounding box center [517, 362] width 341 height 13
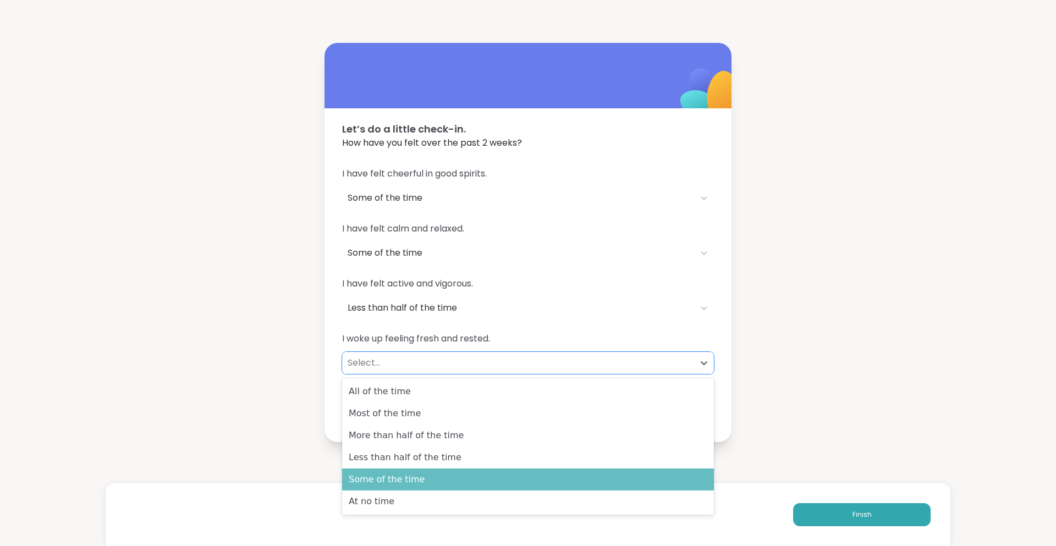
click at [398, 469] on div "Some of the time" at bounding box center [528, 479] width 372 height 22
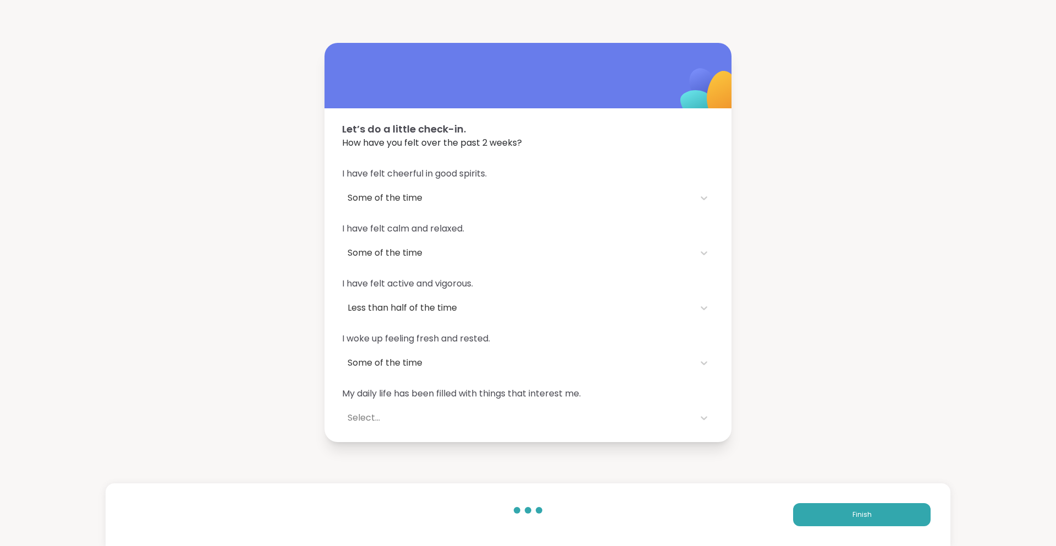
click at [404, 400] on div "My daily life has been filled with things that interest me. Select..." at bounding box center [528, 408] width 372 height 42
click at [366, 419] on div "Select..." at bounding box center [517, 417] width 341 height 13
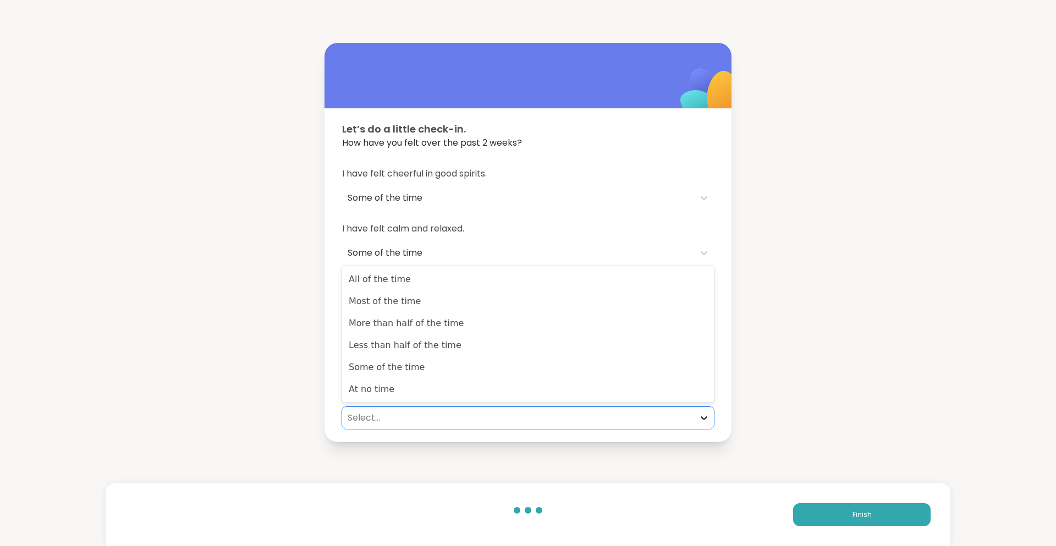
click at [703, 413] on icon at bounding box center [703, 417] width 11 height 11
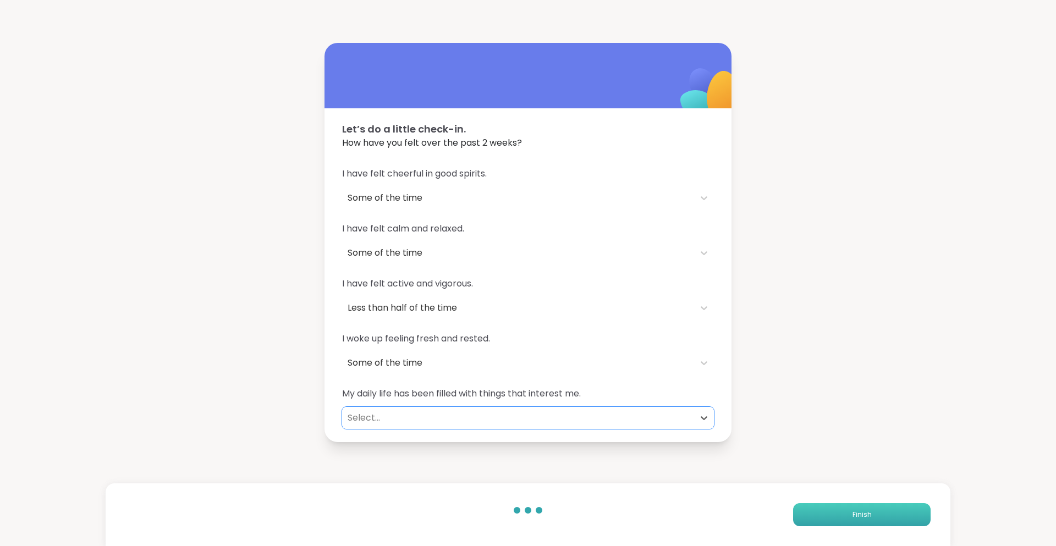
click at [863, 517] on span "Finish" at bounding box center [861, 515] width 19 height 10
